Goal: Find specific page/section: Find specific page/section

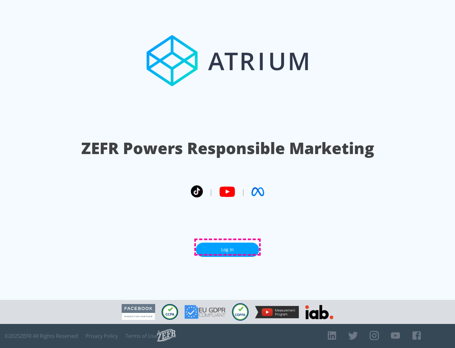
click at [228, 247] on link "Log In" at bounding box center [227, 249] width 63 height 14
